Goal: Task Accomplishment & Management: Manage account settings

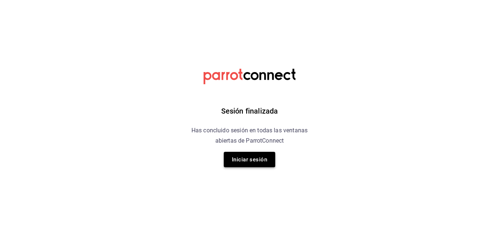
click at [267, 160] on button "Iniciar sesión" at bounding box center [249, 159] width 51 height 15
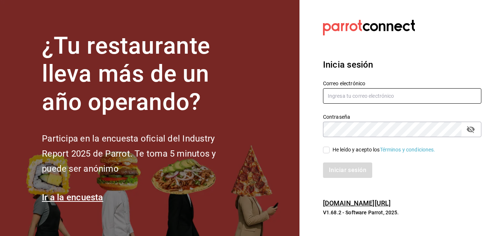
type input "[PERSON_NAME][EMAIL_ADDRESS][PERSON_NAME][DOMAIN_NAME]"
click at [329, 150] on input "He leído y acepto los Términos y condiciones." at bounding box center [326, 150] width 7 height 7
checkbox input "true"
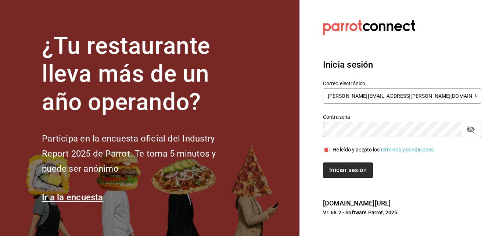
click at [333, 166] on button "Iniciar sesión" at bounding box center [348, 170] width 50 height 15
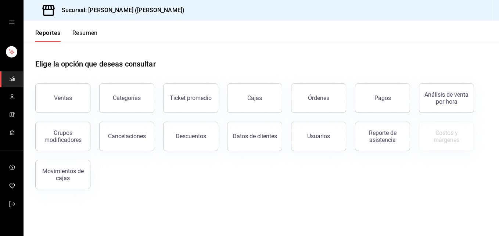
click at [87, 32] on button "Resumen" at bounding box center [84, 35] width 25 height 13
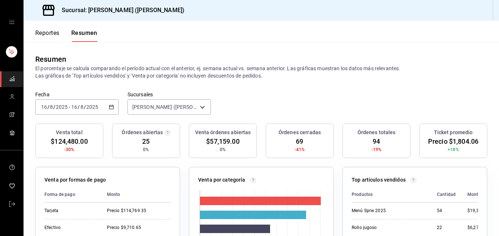
click at [53, 108] on input "8" at bounding box center [52, 107] width 4 height 6
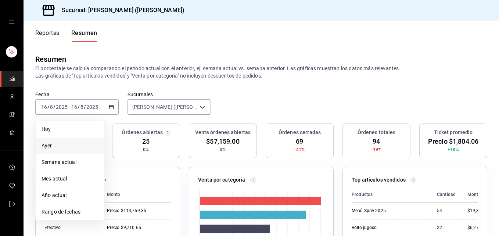
click at [54, 146] on span "Ayer" at bounding box center [70, 146] width 57 height 8
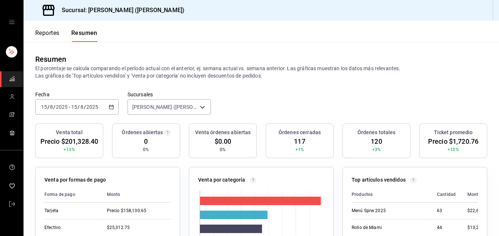
click at [80, 107] on input "8" at bounding box center [82, 107] width 4 height 6
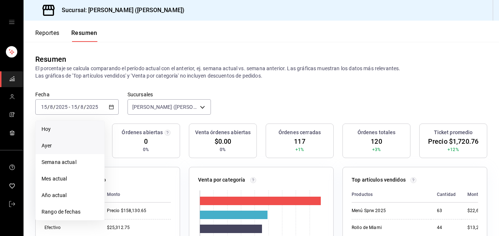
click at [74, 127] on span "Hoy" at bounding box center [70, 129] width 57 height 8
